Goal: Information Seeking & Learning: Learn about a topic

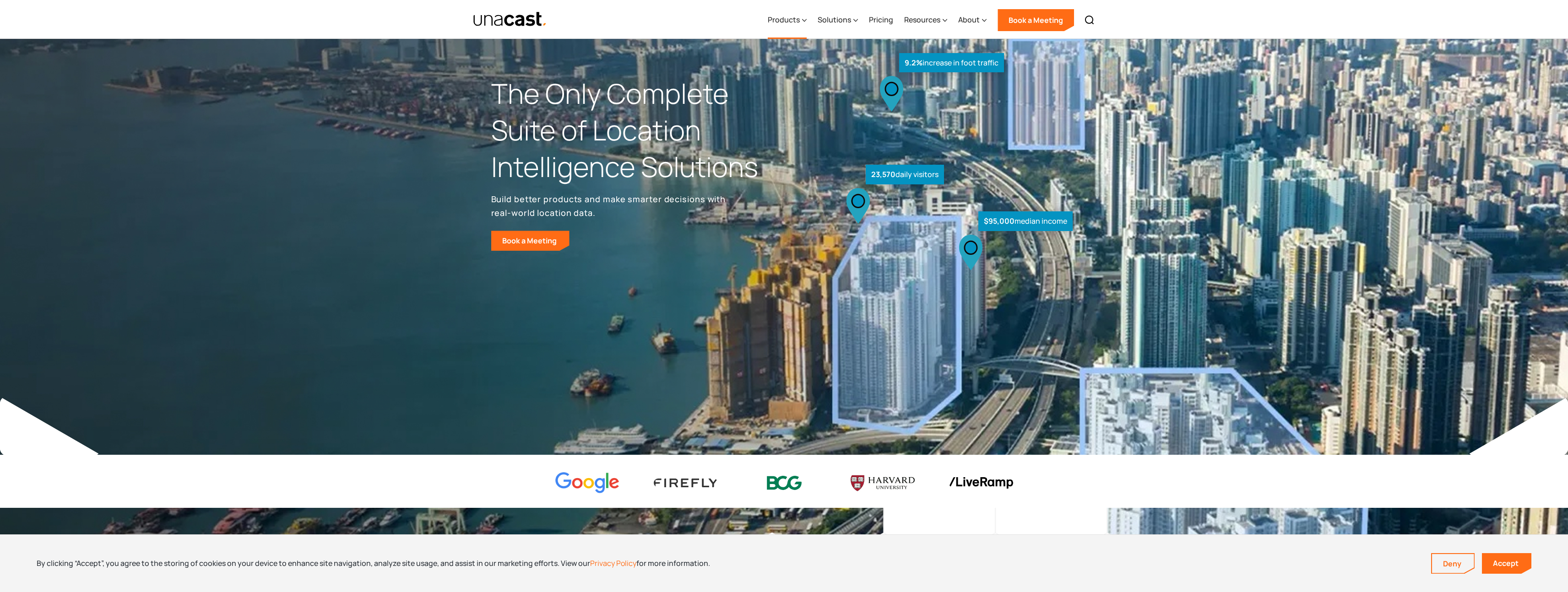
click at [800, 21] on div "Products" at bounding box center [783, 19] width 32 height 11
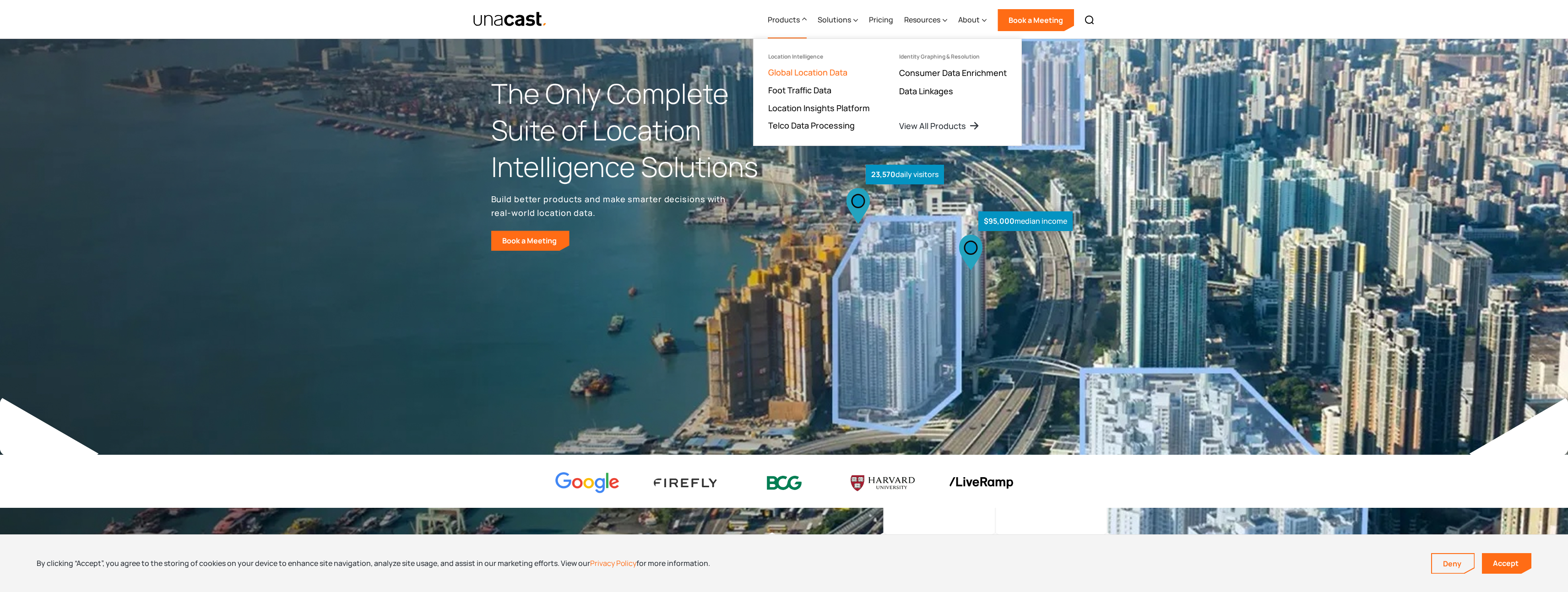
click at [810, 75] on link "Global Location Data" at bounding box center [808, 72] width 79 height 11
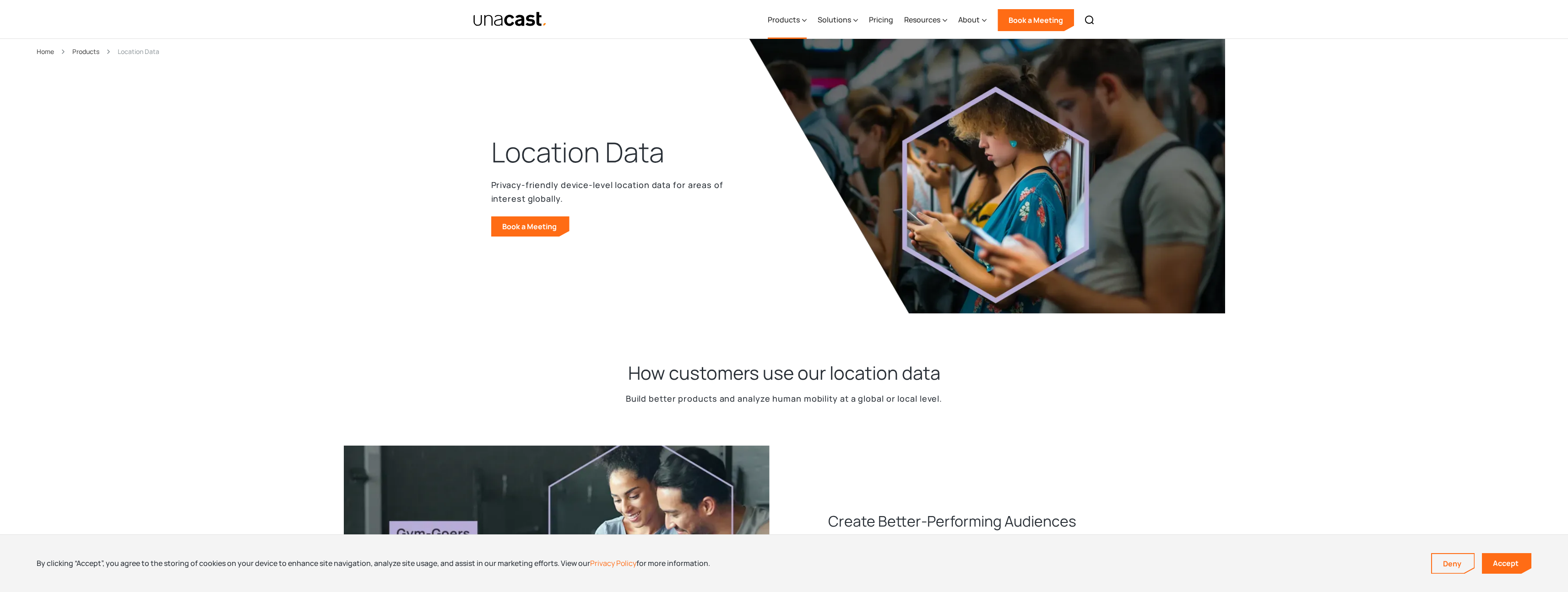
click at [799, 19] on div "Products" at bounding box center [783, 19] width 32 height 11
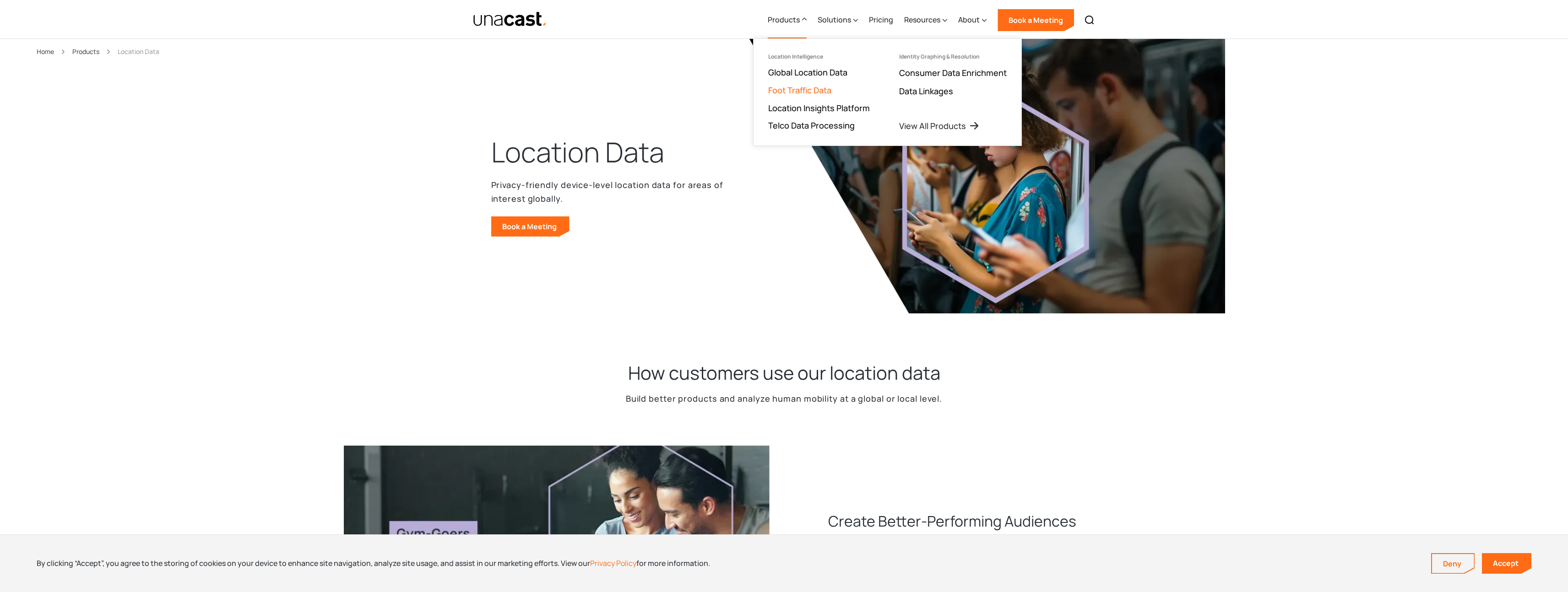
click at [816, 89] on link "Foot Traffic Data" at bounding box center [800, 90] width 63 height 11
